Goal: Check status: Check status

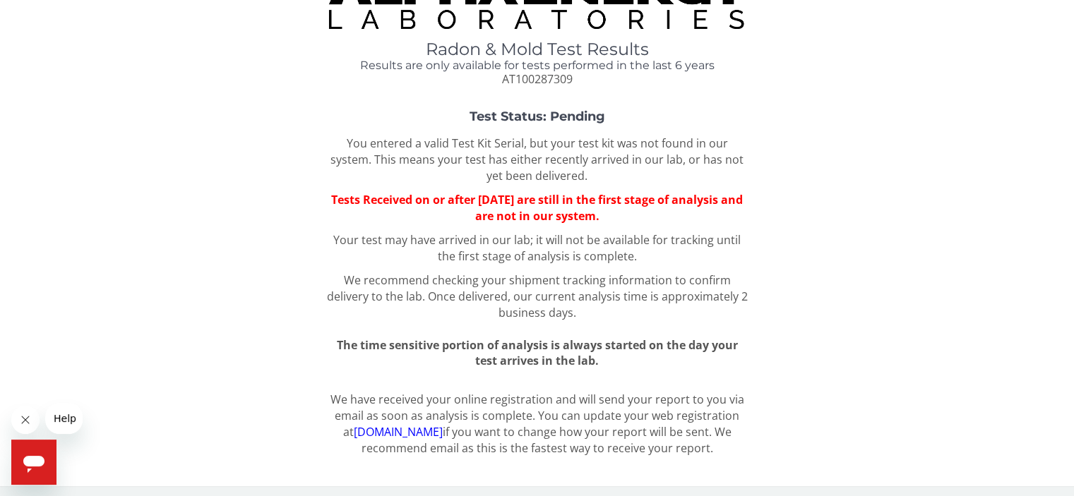
scroll to position [43, 0]
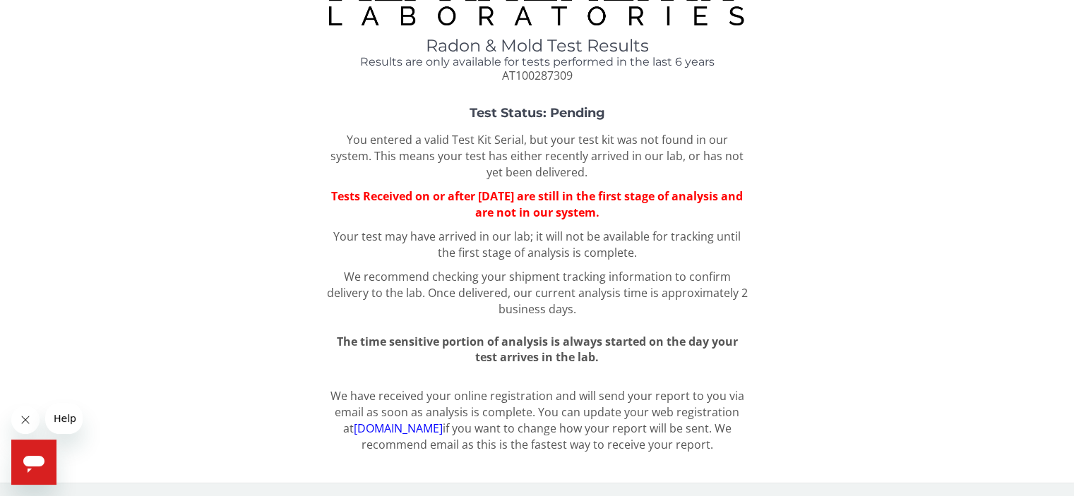
click at [375, 426] on link "[DOMAIN_NAME]" at bounding box center [397, 429] width 89 height 16
